Goal: Transaction & Acquisition: Register for event/course

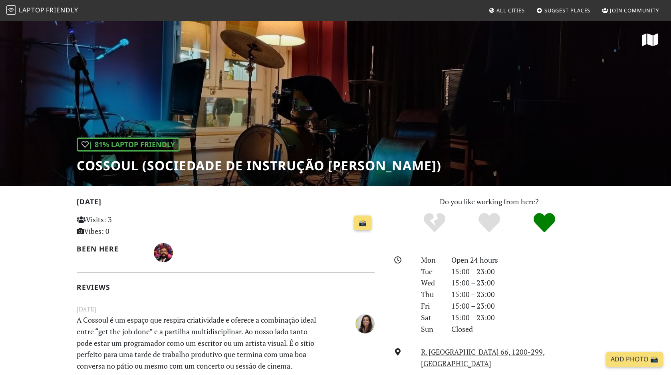
click at [36, 9] on span "Laptop" at bounding box center [32, 10] width 26 height 9
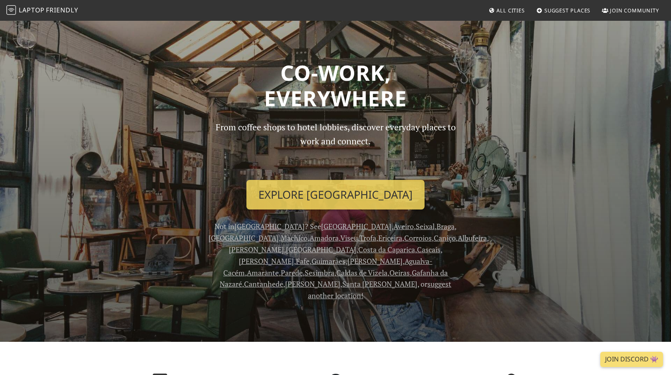
click at [577, 9] on span "Suggest Places" at bounding box center [568, 10] width 46 height 7
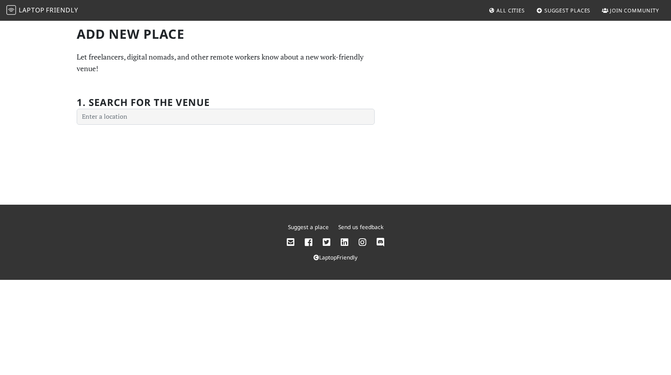
click at [25, 14] on span "Laptop" at bounding box center [32, 10] width 26 height 9
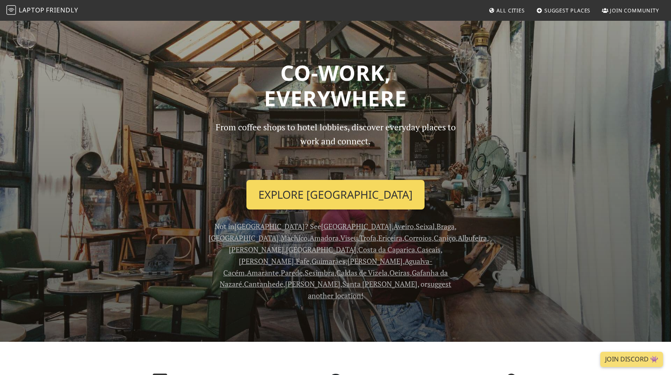
click at [362, 203] on link "Explore Lisbon" at bounding box center [336, 195] width 178 height 30
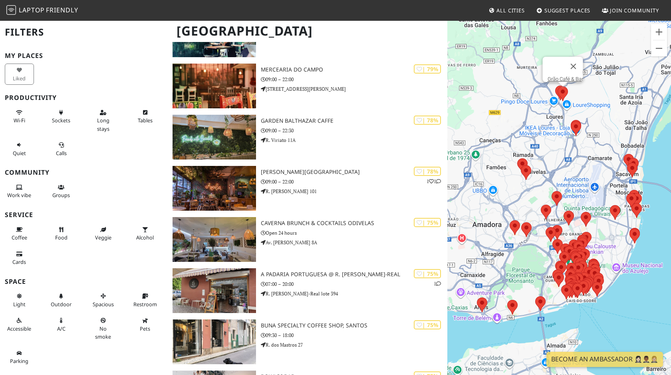
scroll to position [1618, 0]
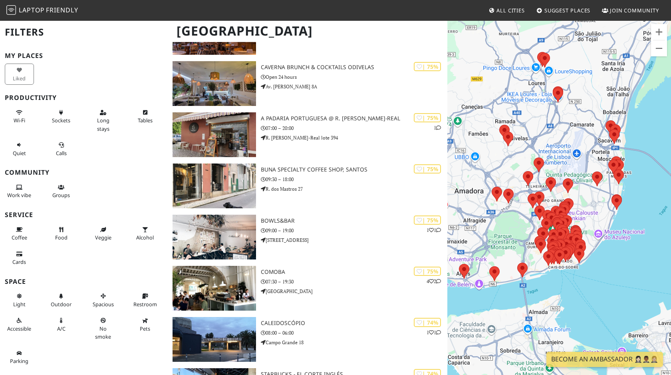
drag, startPoint x: 533, startPoint y: 195, endPoint x: 545, endPoint y: 159, distance: 37.4
click at [545, 159] on div at bounding box center [559, 207] width 224 height 375
click at [593, 215] on div at bounding box center [559, 207] width 224 height 375
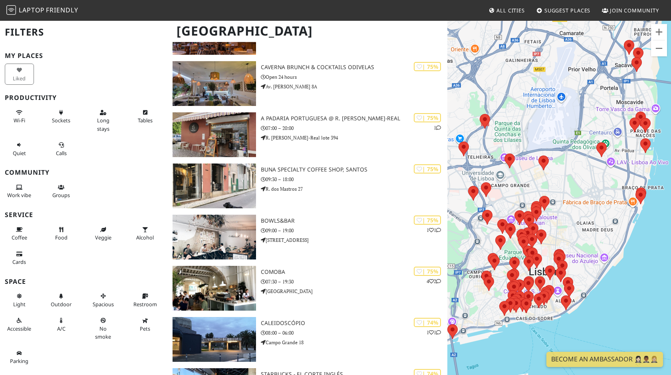
click at [593, 215] on div at bounding box center [559, 207] width 224 height 375
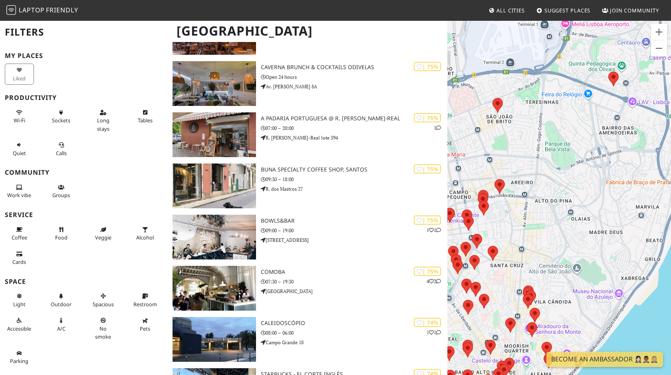
drag, startPoint x: 551, startPoint y: 229, endPoint x: 589, endPoint y: 139, distance: 97.6
click at [589, 139] on div at bounding box center [559, 207] width 224 height 375
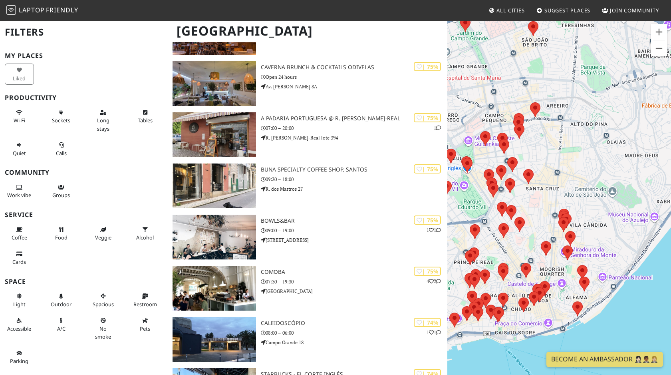
click at [546, 204] on div at bounding box center [559, 207] width 224 height 375
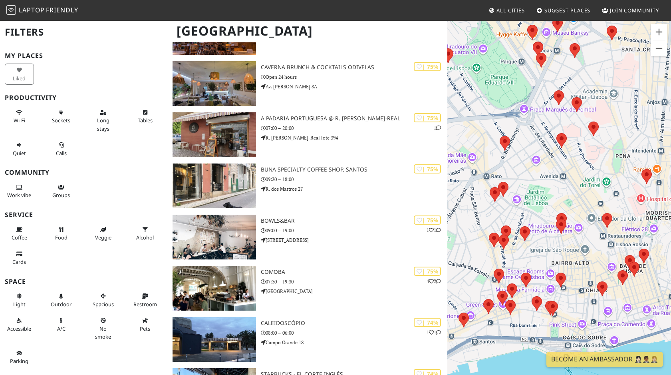
drag, startPoint x: 534, startPoint y: 217, endPoint x: 635, endPoint y: 92, distance: 160.8
click at [635, 92] on div at bounding box center [559, 207] width 224 height 375
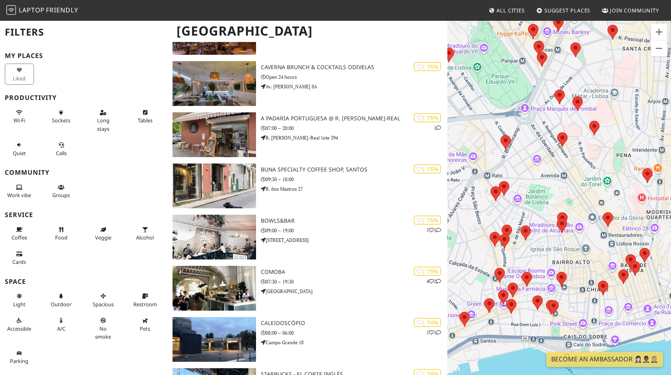
click at [495, 207] on div at bounding box center [559, 207] width 224 height 375
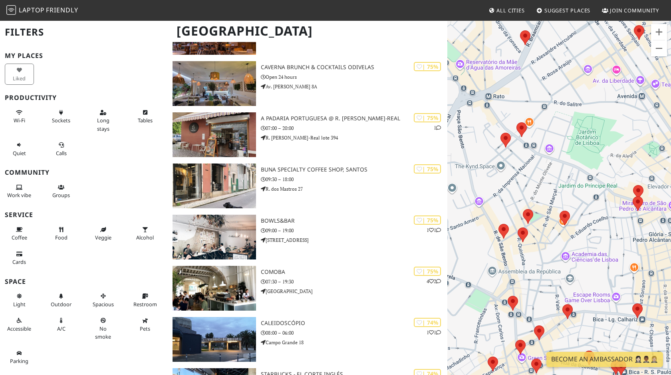
drag, startPoint x: 484, startPoint y: 233, endPoint x: 493, endPoint y: 185, distance: 49.2
click at [493, 185] on div at bounding box center [559, 207] width 224 height 375
click at [500, 204] on div at bounding box center [559, 207] width 224 height 375
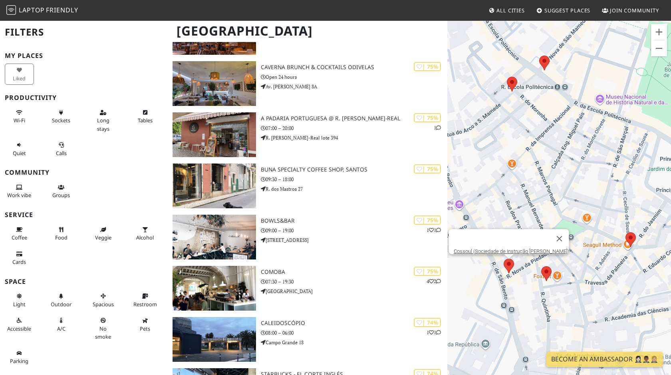
click at [504, 259] on area at bounding box center [504, 259] width 0 height 0
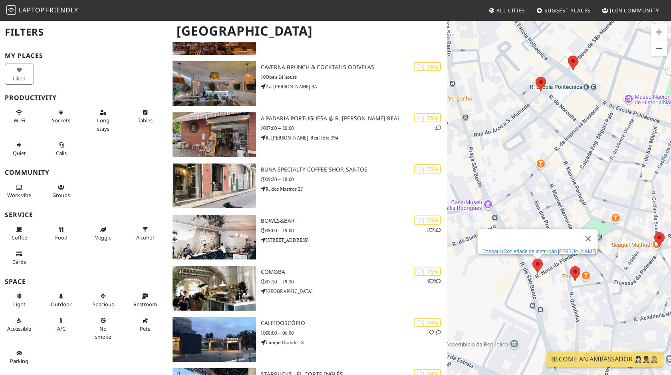
click at [503, 248] on link "Cossoul (Sociedade de Instrução [PERSON_NAME])" at bounding box center [540, 251] width 115 height 6
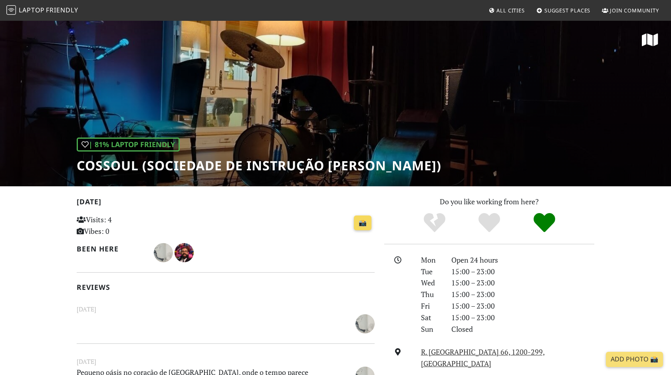
click at [367, 223] on link "📸" at bounding box center [363, 222] width 18 height 15
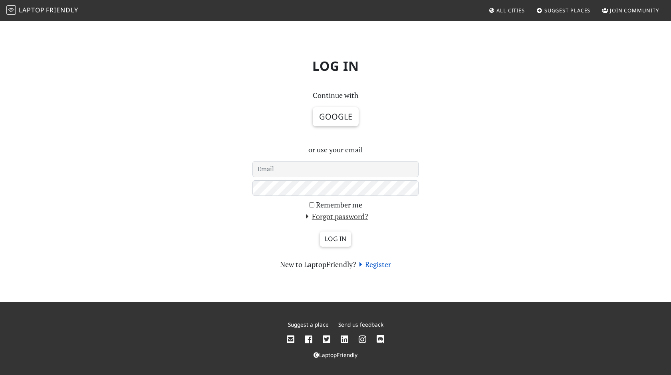
click at [376, 267] on link "Register" at bounding box center [373, 264] width 35 height 10
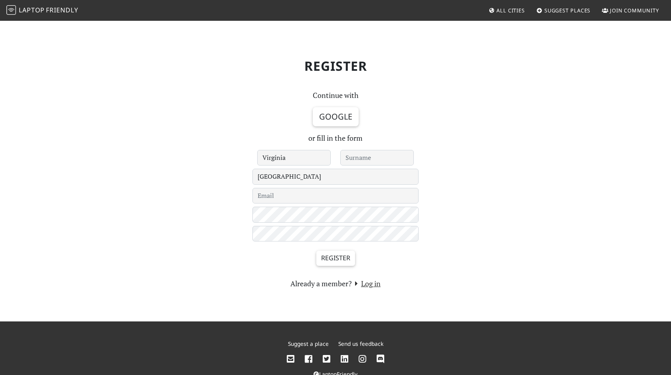
type input "Virgínia"
type input "[PERSON_NAME]"
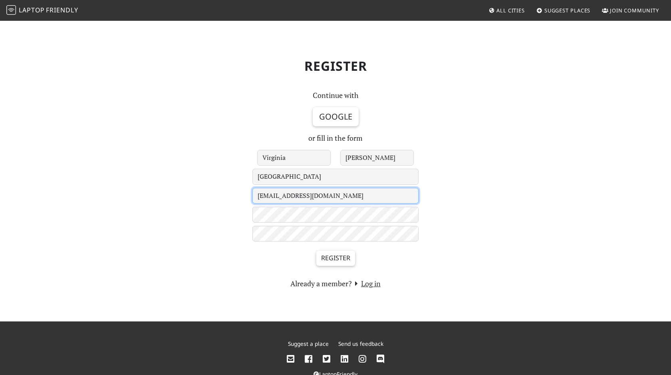
type input "[EMAIL_ADDRESS][DOMAIN_NAME]"
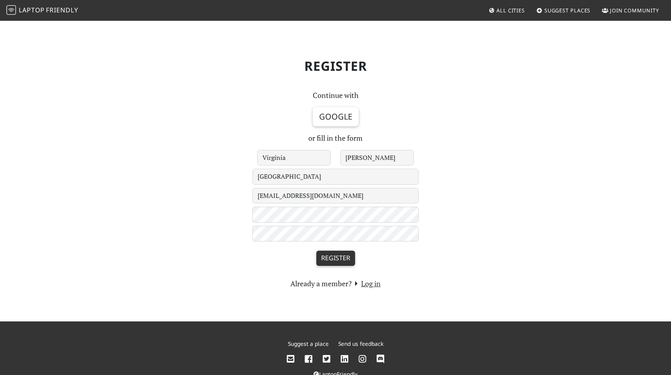
click at [340, 253] on input "Register" at bounding box center [335, 258] width 39 height 15
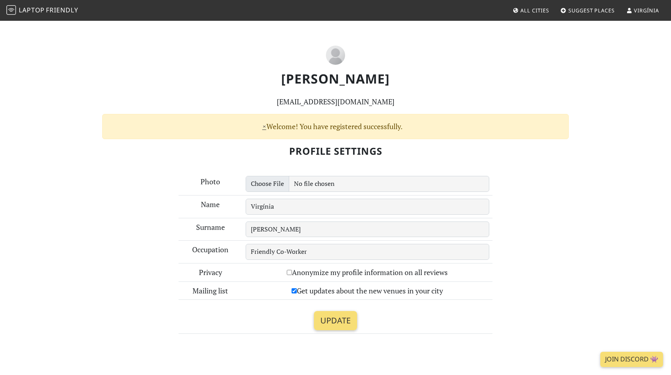
click at [334, 56] on img at bounding box center [335, 55] width 19 height 19
click at [333, 60] on img at bounding box center [335, 55] width 19 height 19
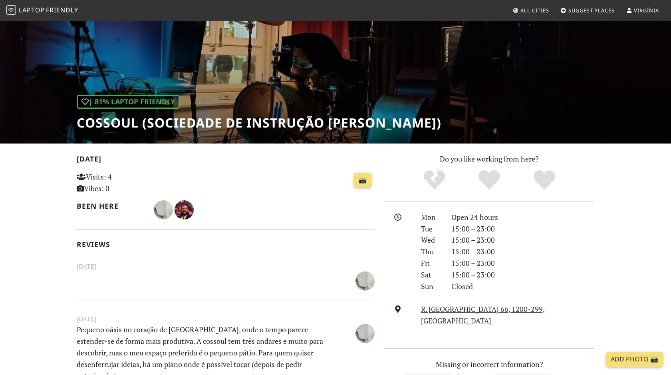
scroll to position [62, 0]
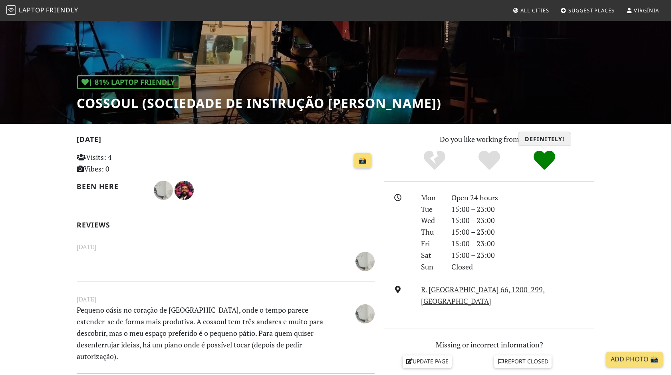
click at [550, 160] on icon "Definitely!" at bounding box center [545, 160] width 22 height 22
click at [548, 163] on icon "Definitely!" at bounding box center [545, 160] width 22 height 22
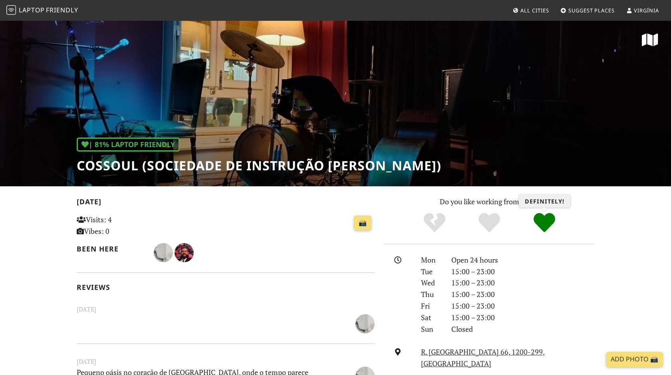
click at [545, 222] on icon "Definitely!" at bounding box center [545, 223] width 22 height 22
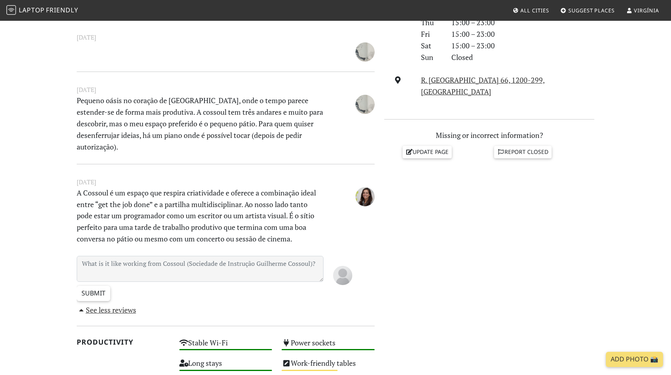
scroll to position [272, 0]
